Goal: Find contact information: Find contact information

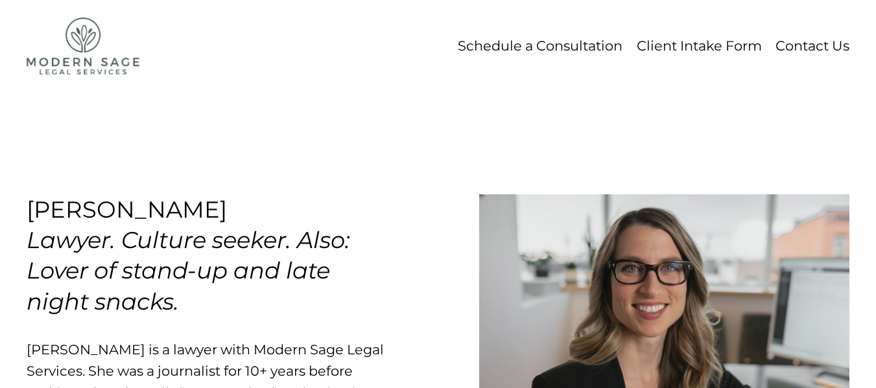
click at [791, 45] on link "Contact Us" at bounding box center [813, 46] width 74 height 25
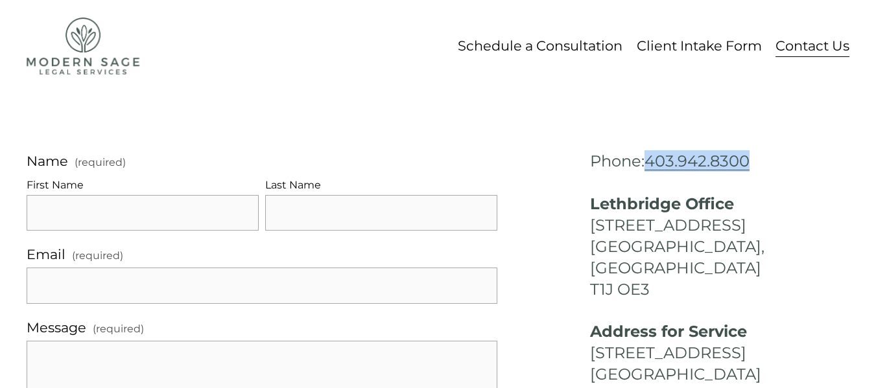
drag, startPoint x: 787, startPoint y: 158, endPoint x: 658, endPoint y: 166, distance: 129.3
click at [658, 166] on h4 "Phone: [PHONE_NUMBER] Lethbridge Office [STREET_ADDRESS]" at bounding box center [720, 225] width 260 height 150
copy link "403.942.8300"
